Goal: Task Accomplishment & Management: Complete application form

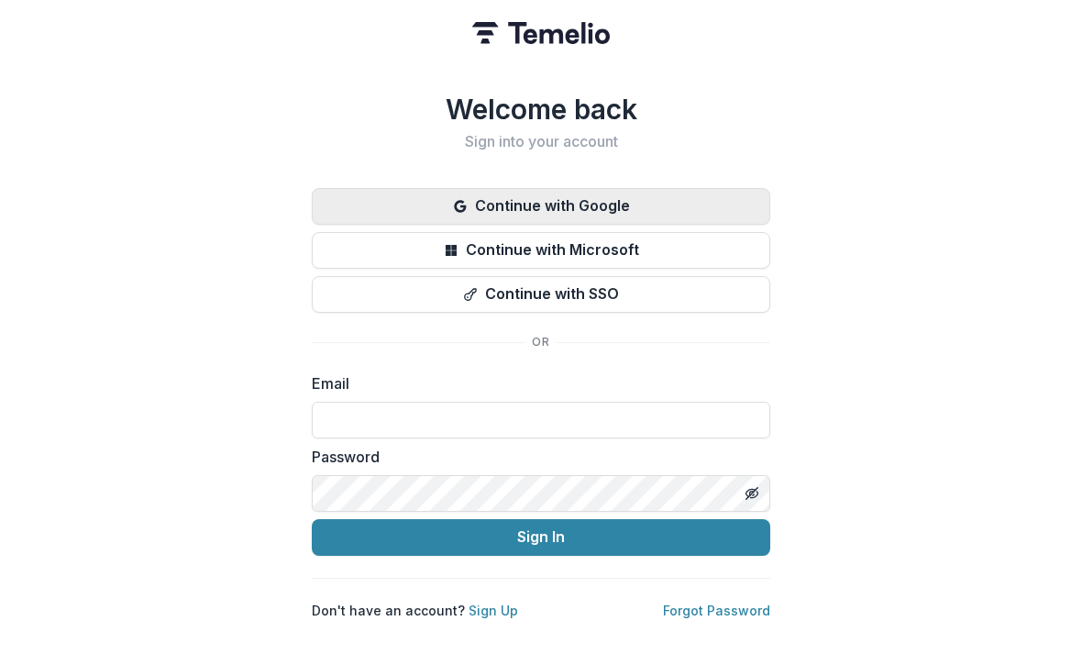
click at [661, 205] on button "Continue with Google" at bounding box center [541, 206] width 459 height 37
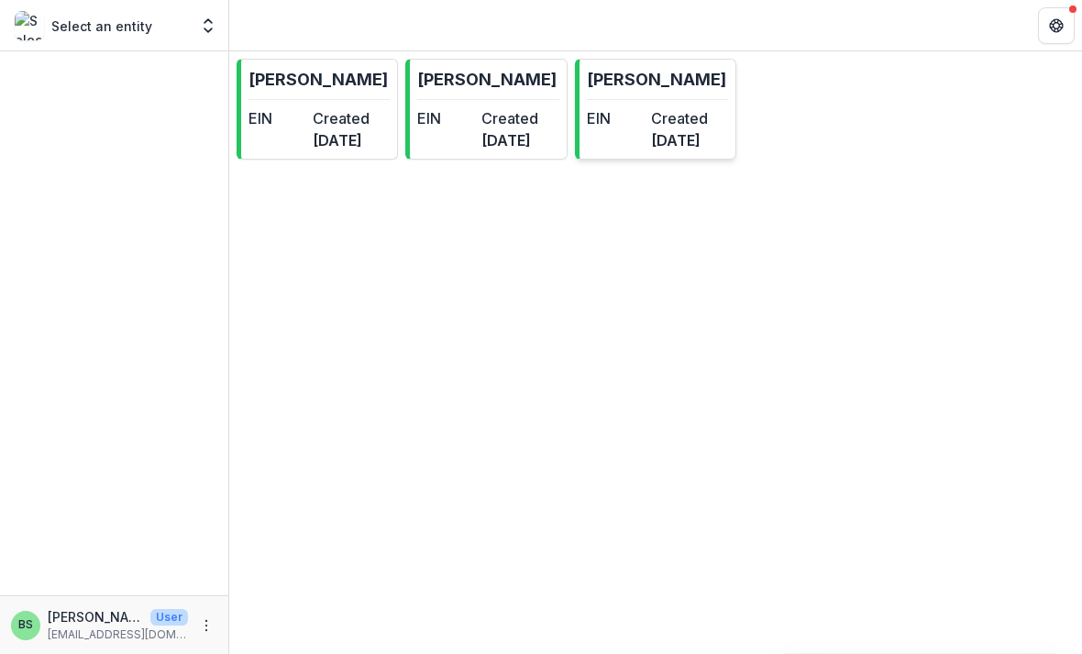
click at [644, 127] on dt "EIN" at bounding box center [615, 118] width 57 height 22
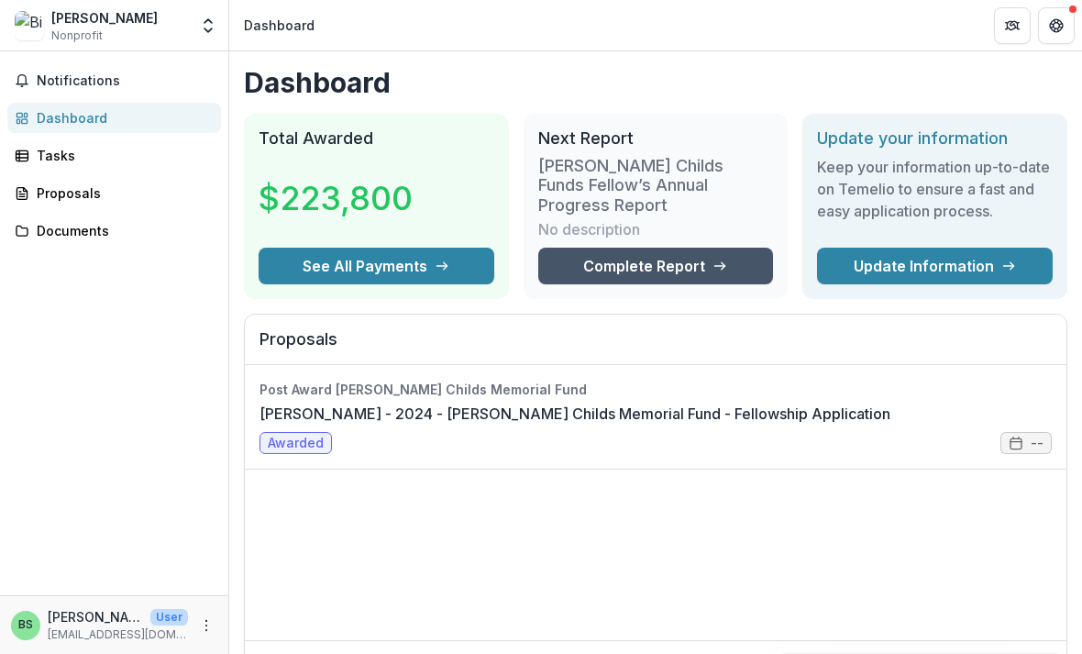
click at [701, 259] on link "Complete Report" at bounding box center [656, 266] width 236 height 37
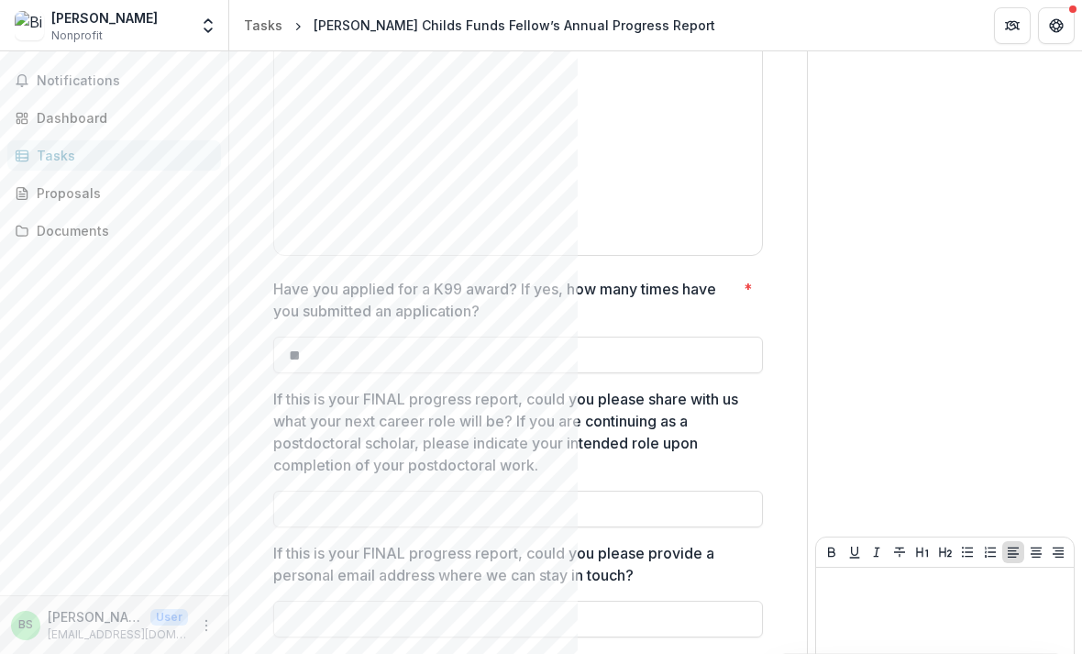
scroll to position [4120, 0]
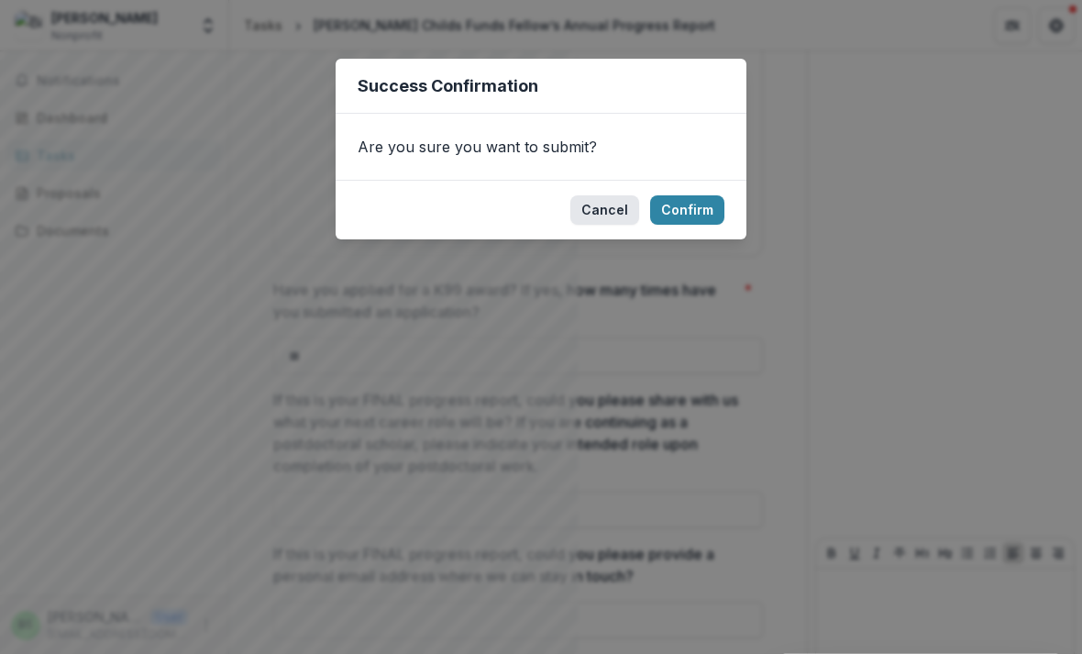
click at [616, 205] on button "Cancel" at bounding box center [605, 209] width 69 height 29
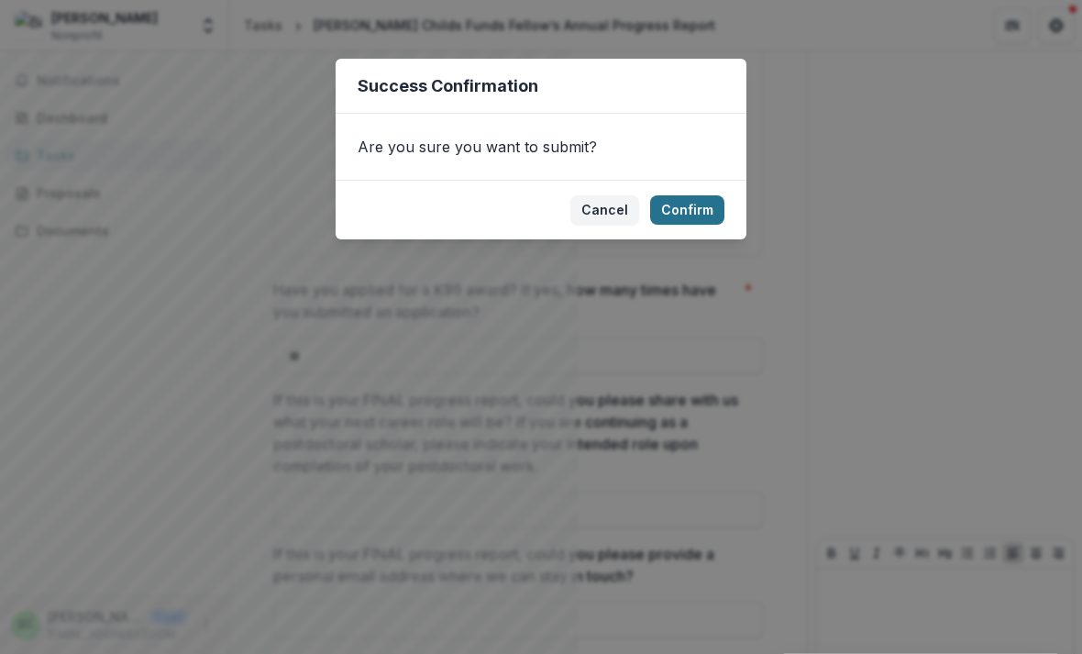
click at [704, 205] on button "Confirm" at bounding box center [687, 209] width 74 height 29
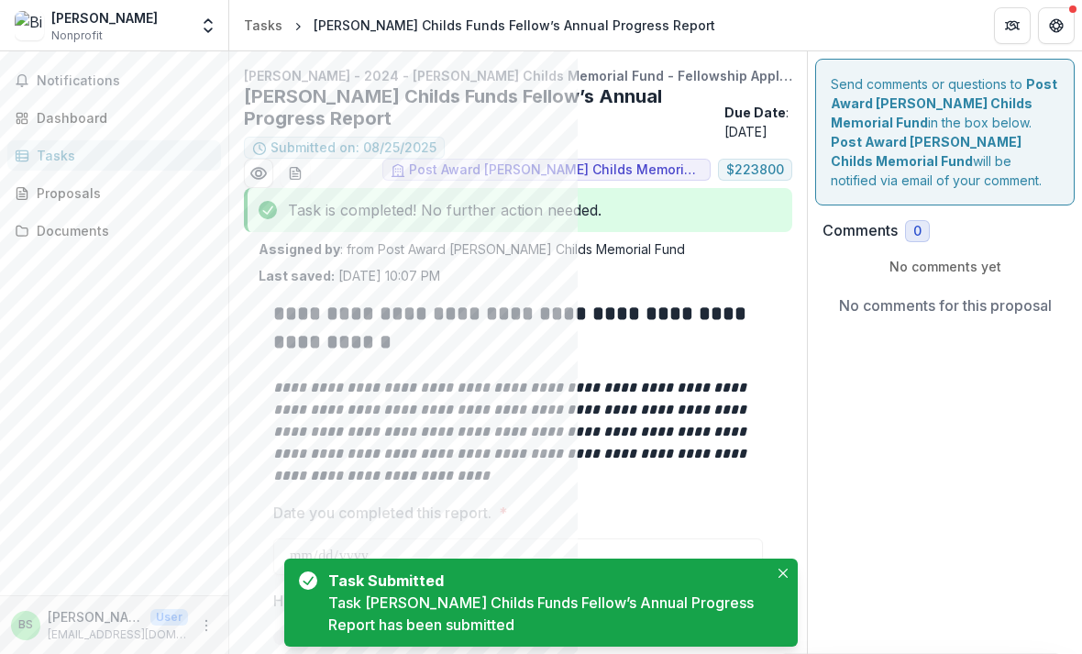
scroll to position [0, 0]
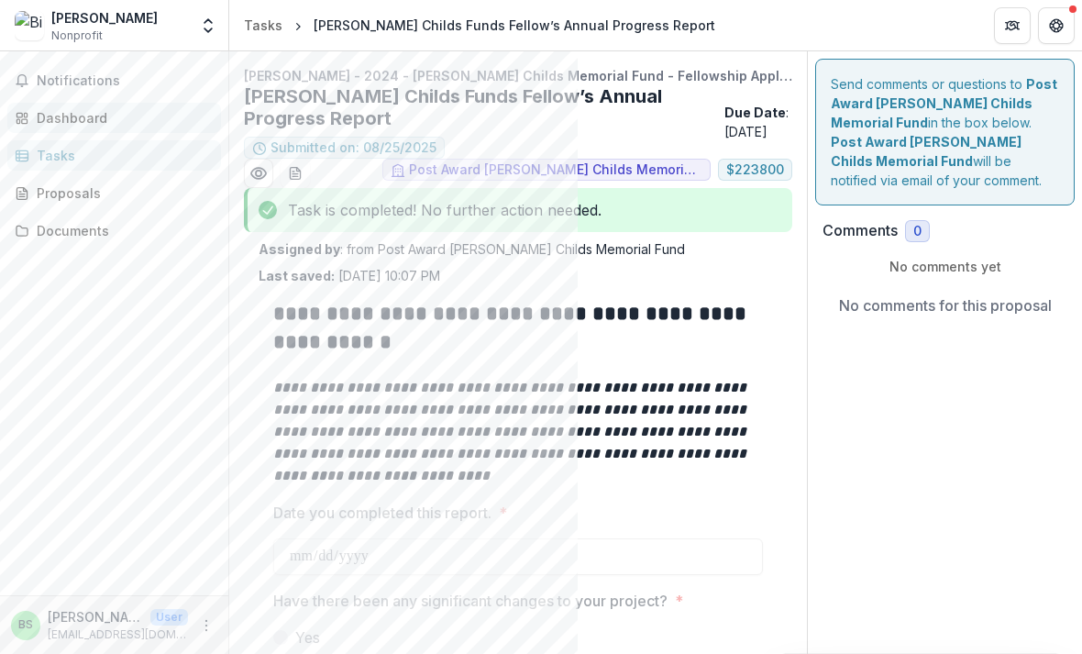
click at [60, 116] on div "Dashboard" at bounding box center [122, 117] width 170 height 19
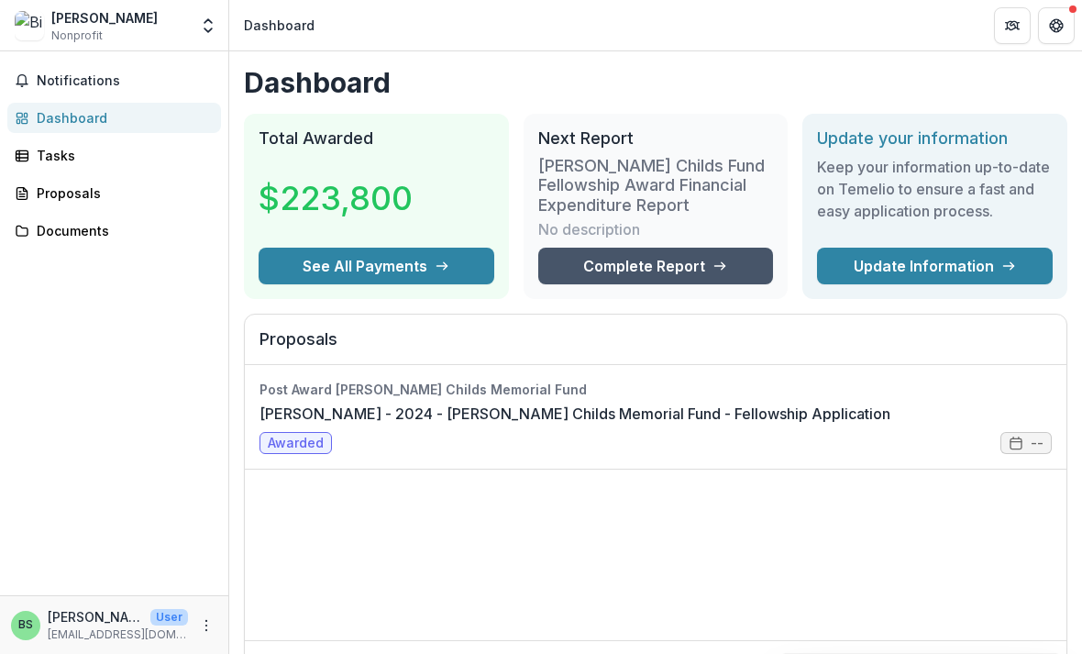
click at [721, 278] on link "Complete Report" at bounding box center [656, 266] width 236 height 37
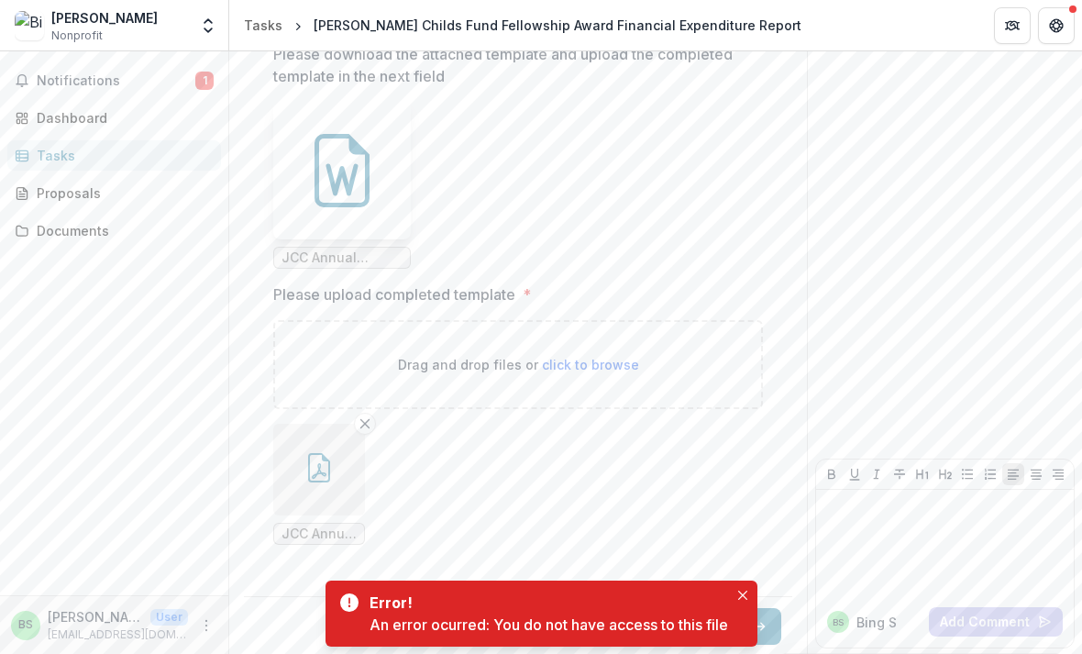
scroll to position [1046, 0]
click at [765, 621] on icon "button" at bounding box center [759, 628] width 15 height 15
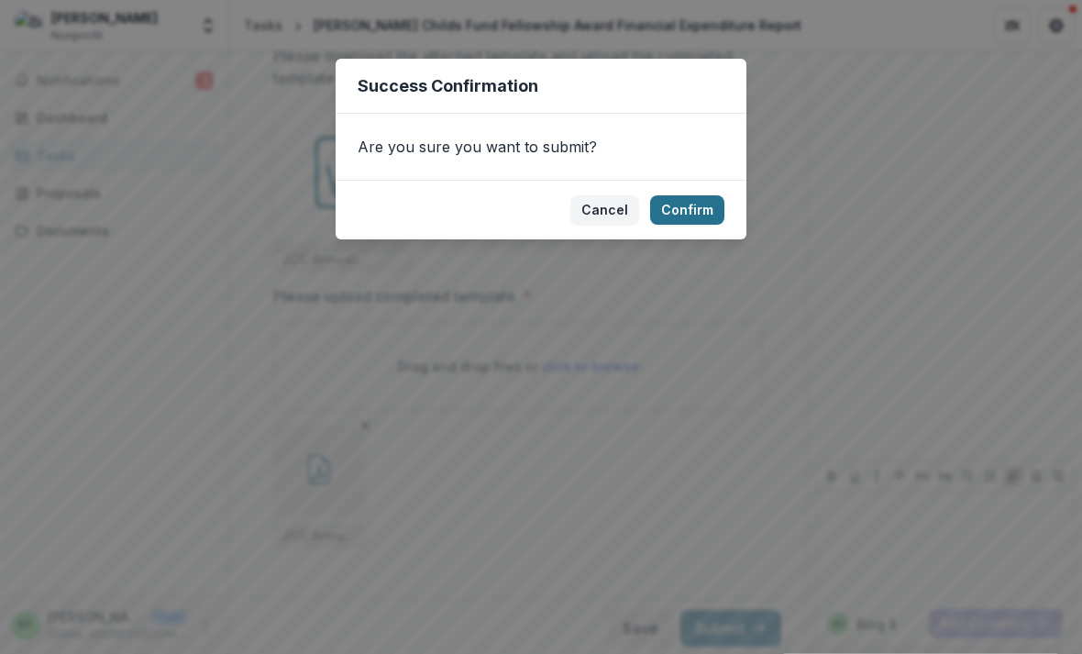
click at [695, 209] on button "Confirm" at bounding box center [687, 209] width 74 height 29
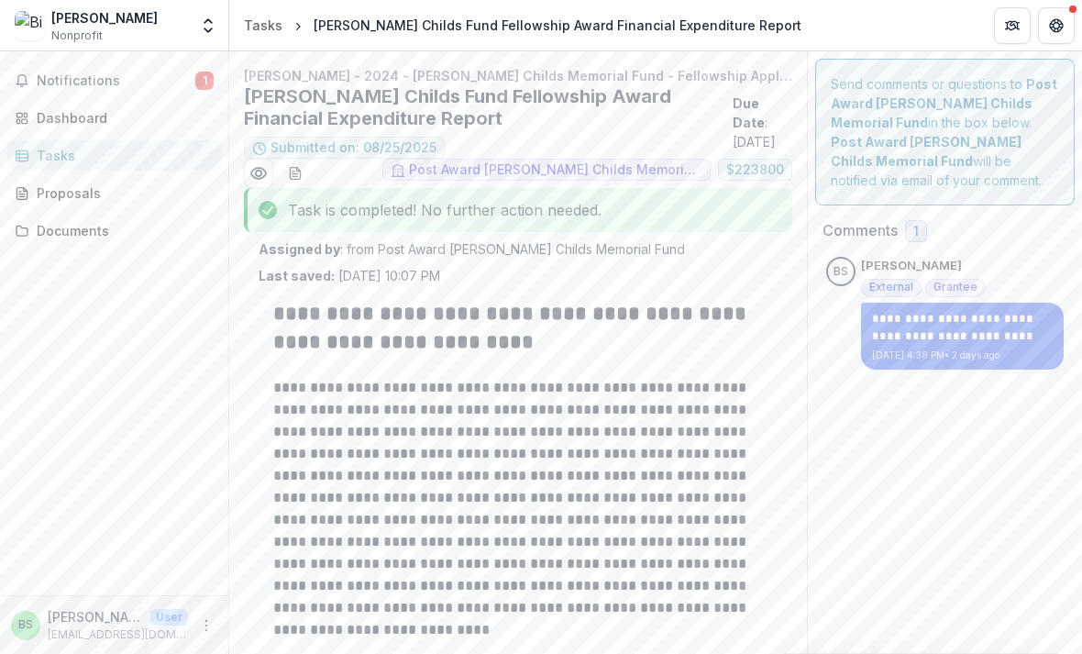
scroll to position [0, 0]
click at [38, 117] on div "Dashboard" at bounding box center [122, 117] width 170 height 19
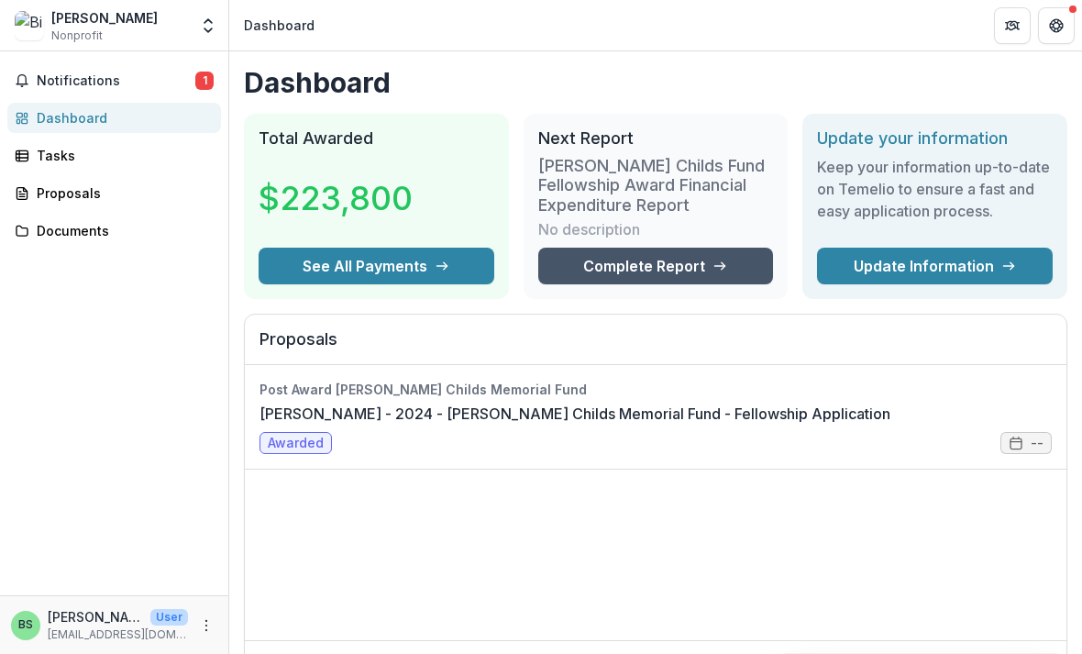
click at [719, 272] on link "Complete Report" at bounding box center [656, 266] width 236 height 37
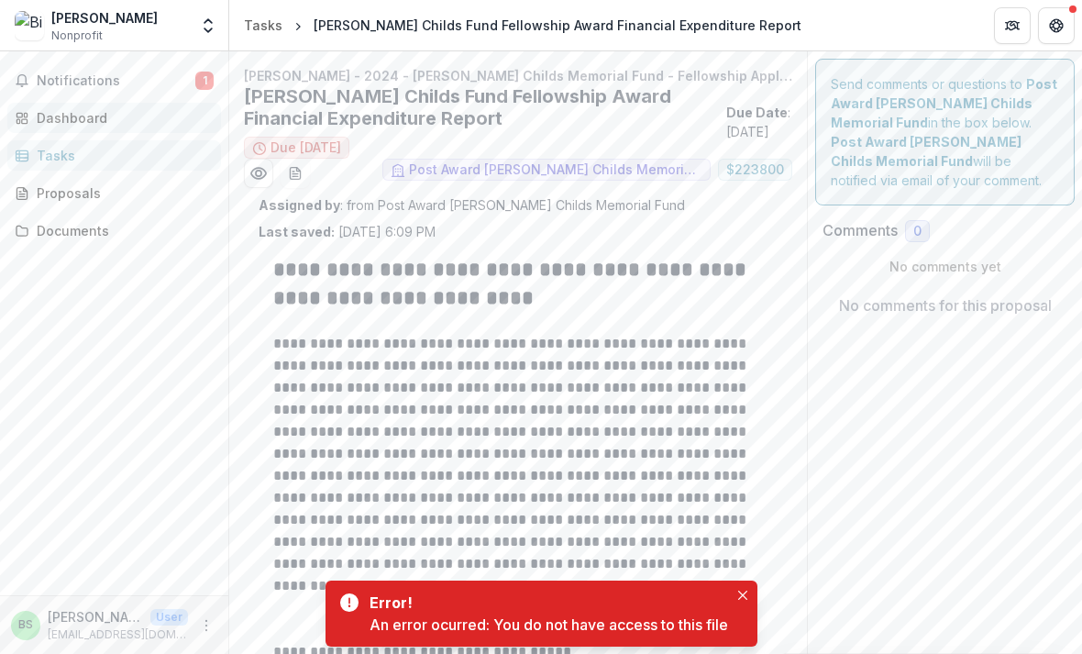
click at [81, 111] on div "Dashboard" at bounding box center [122, 117] width 170 height 19
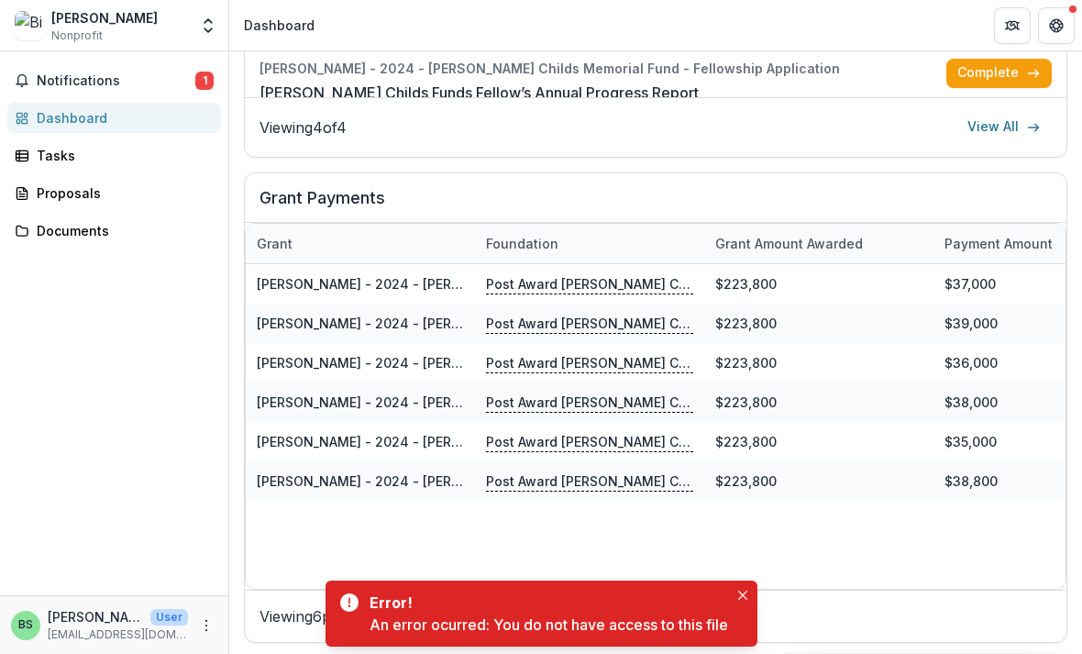
scroll to position [1037, 0]
